Goal: Book appointment/travel/reservation

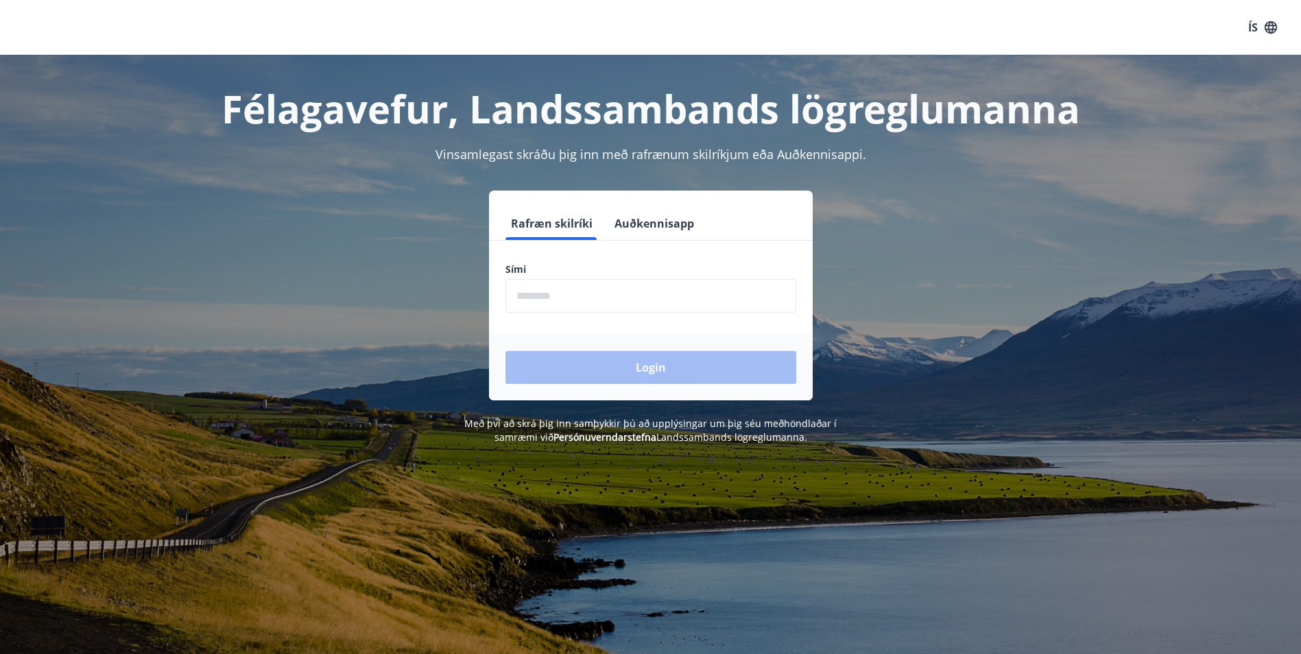
click at [717, 297] on input "phone" at bounding box center [650, 296] width 291 height 34
type input "********"
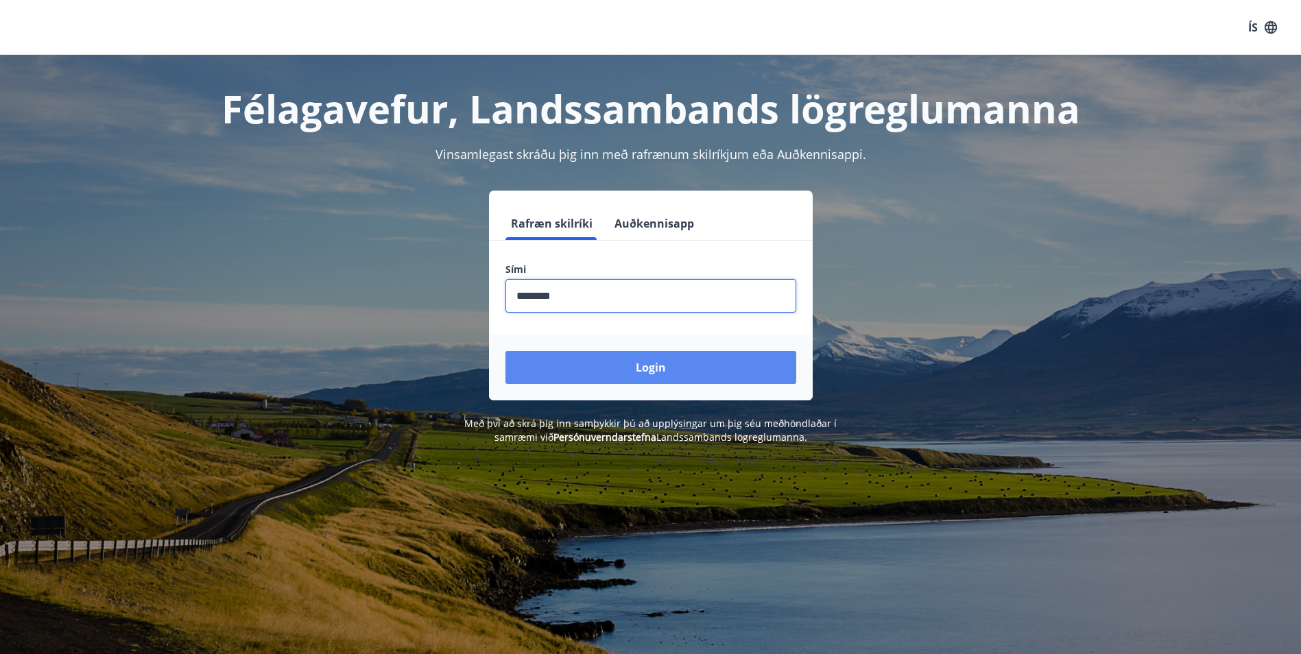
click at [649, 366] on button "Login" at bounding box center [650, 367] width 291 height 33
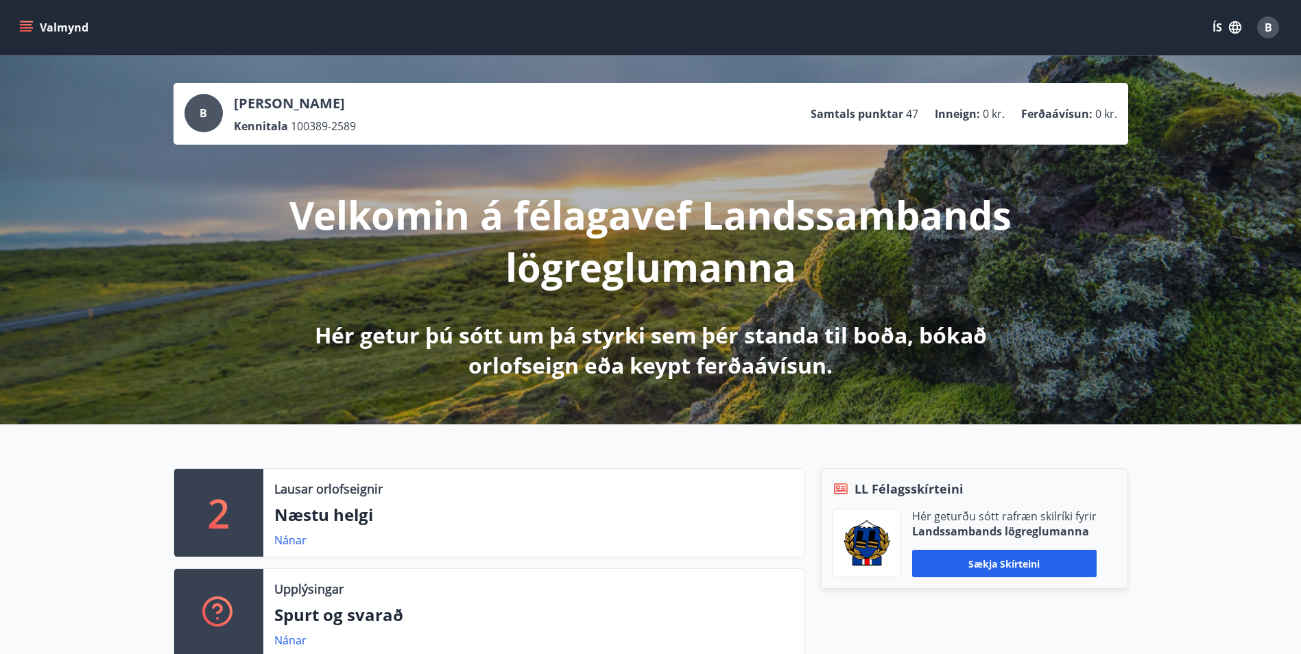
click at [19, 27] on button "Valmynd" at bounding box center [55, 27] width 78 height 25
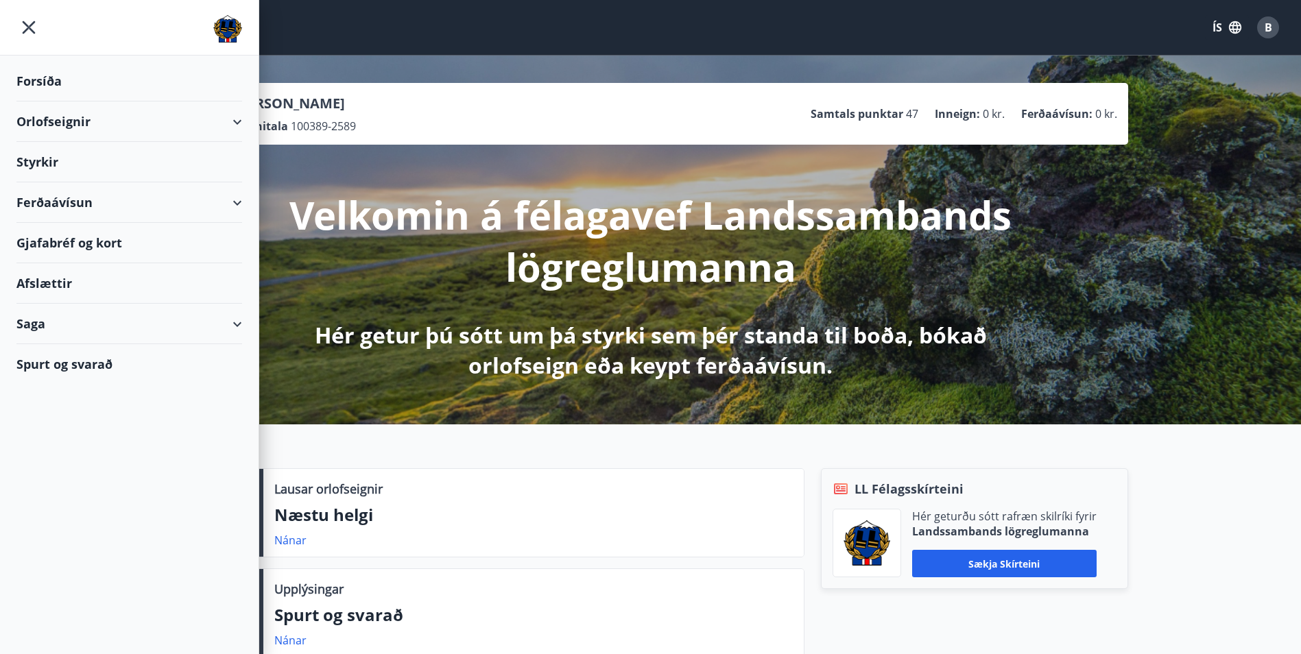
click at [372, 510] on p "Næstu helgi" at bounding box center [533, 514] width 519 height 23
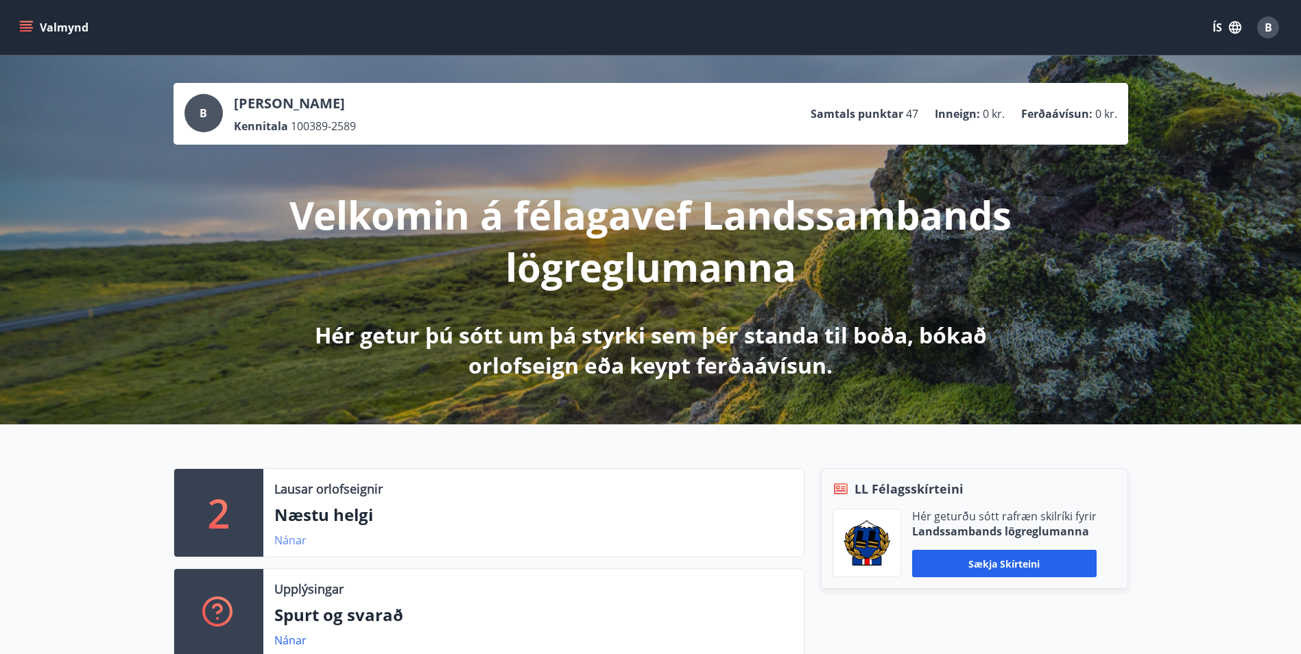
click at [277, 547] on link "Nánar" at bounding box center [290, 540] width 32 height 15
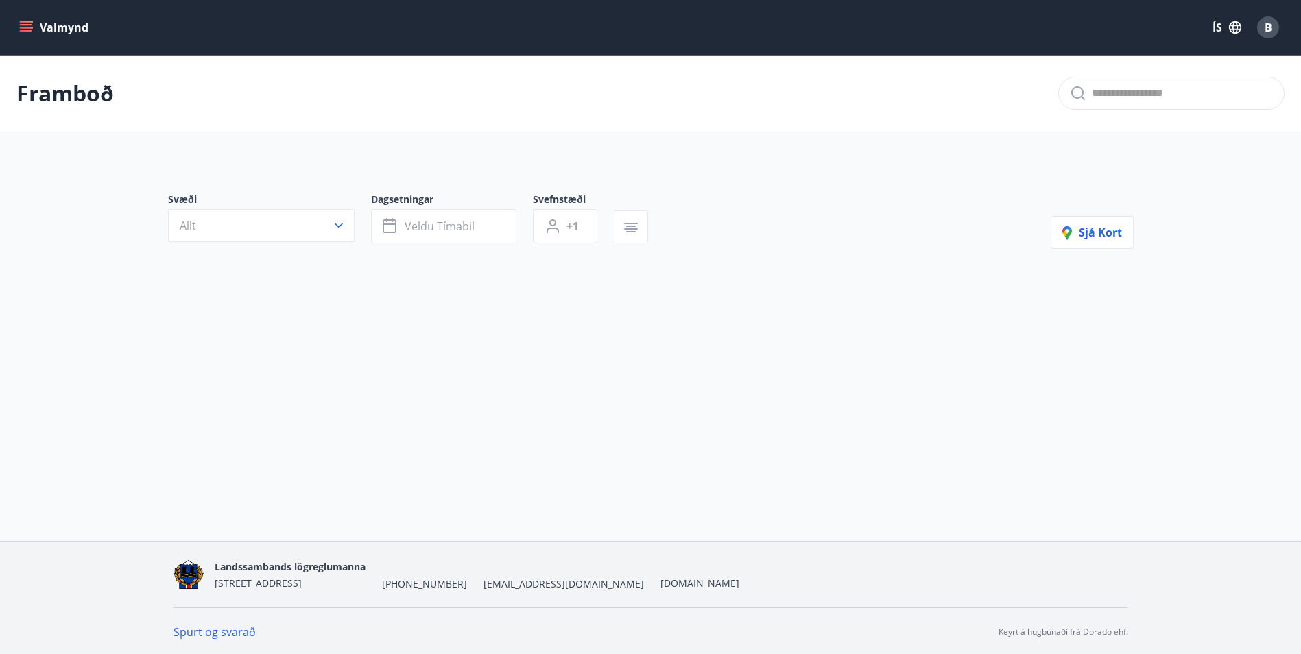
type input "*"
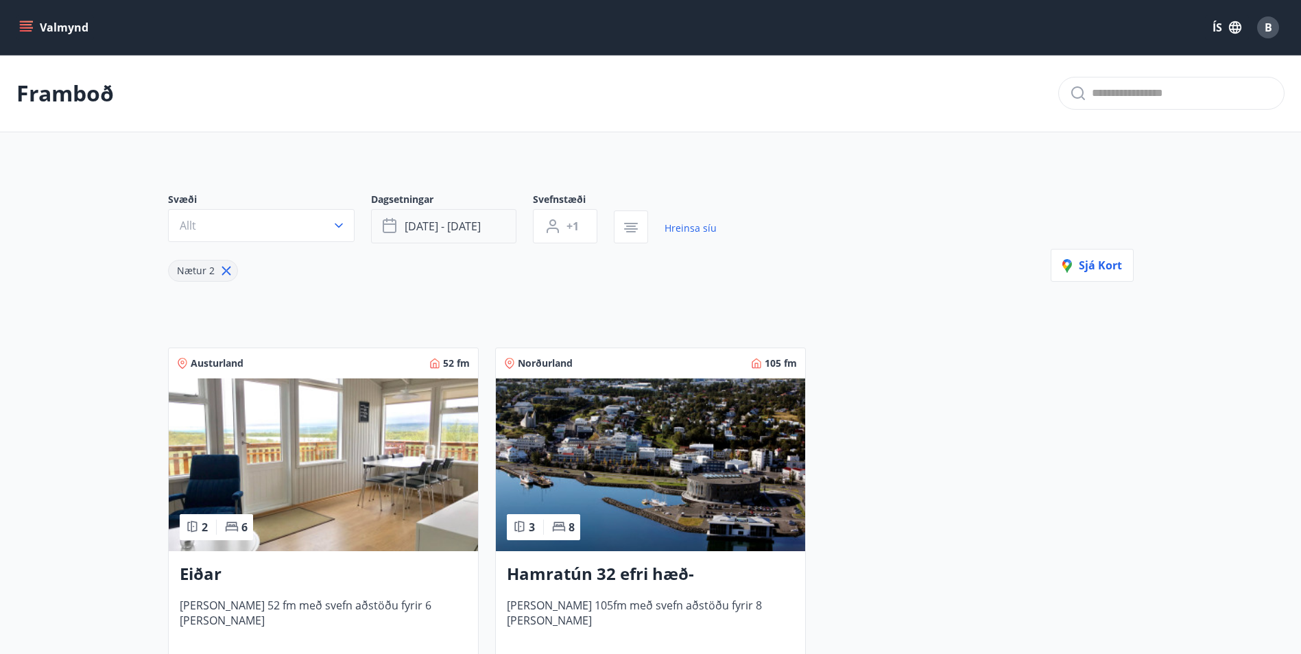
click at [481, 228] on button "[DATE] - [DATE]" at bounding box center [443, 226] width 145 height 34
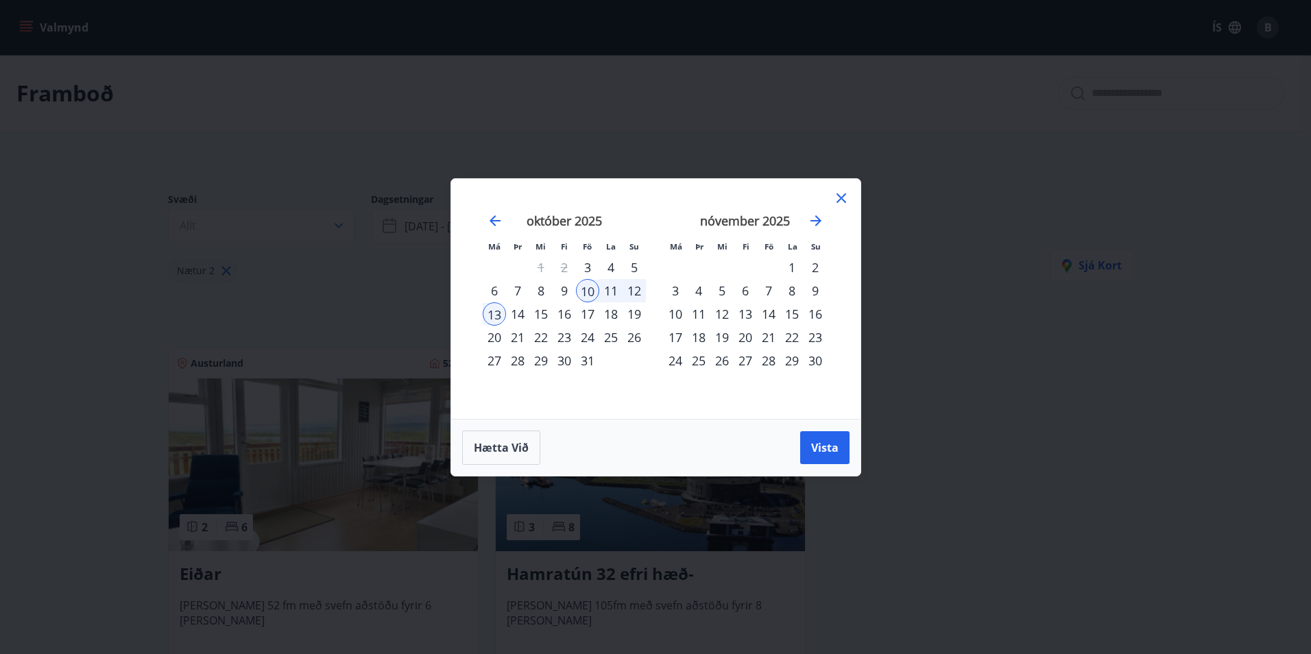
click at [560, 335] on div "23" at bounding box center [564, 337] width 23 height 23
click at [627, 338] on div "26" at bounding box center [634, 337] width 23 height 23
click at [825, 446] on span "Vista" at bounding box center [824, 447] width 27 height 15
